Goal: Information Seeking & Learning: Learn about a topic

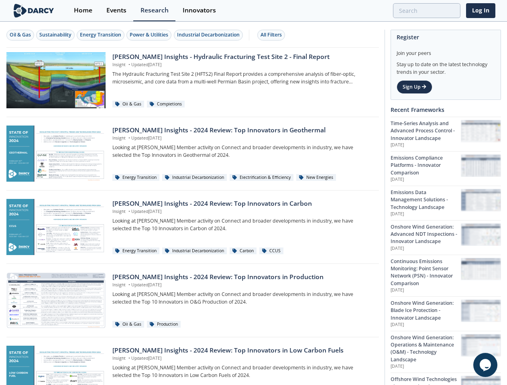
click at [20, 35] on div "Oil & Gas" at bounding box center [20, 34] width 21 height 7
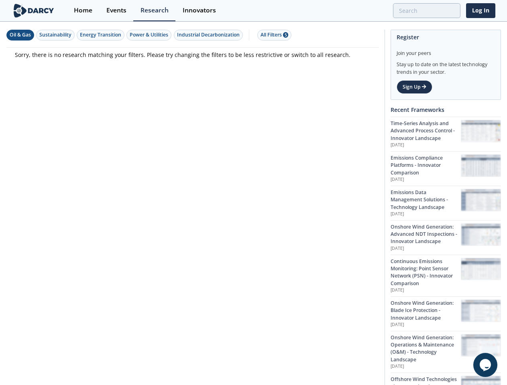
click at [56, 35] on div "Sustainability" at bounding box center [55, 34] width 32 height 7
click at [101, 35] on div "Energy Transition" at bounding box center [100, 34] width 41 height 7
click at [150, 35] on div "Power & Utilities" at bounding box center [149, 34] width 39 height 7
